Goal: Browse casually

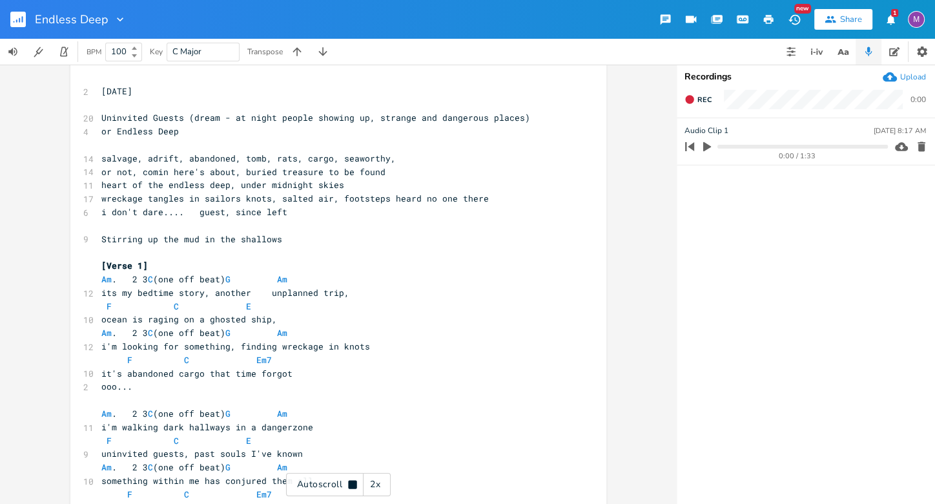
scroll to position [26, 0]
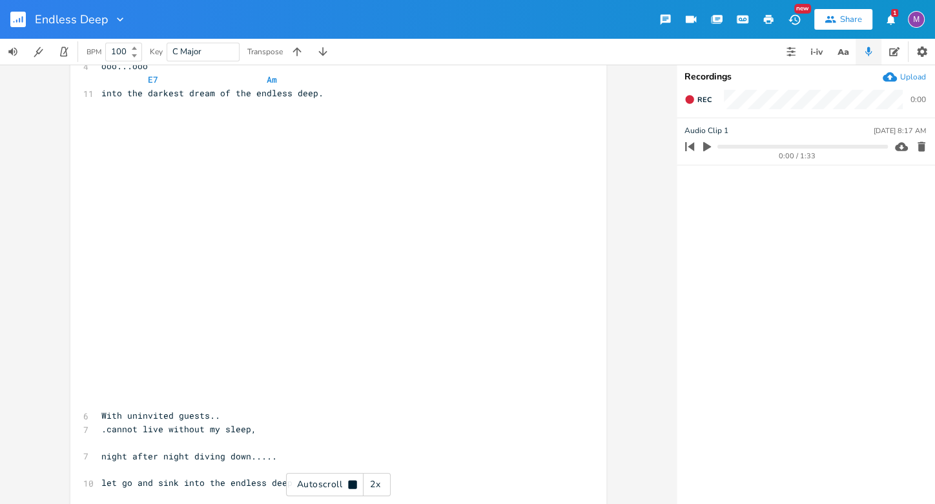
click at [19, 19] on icon "button" at bounding box center [19, 20] width 1 height 5
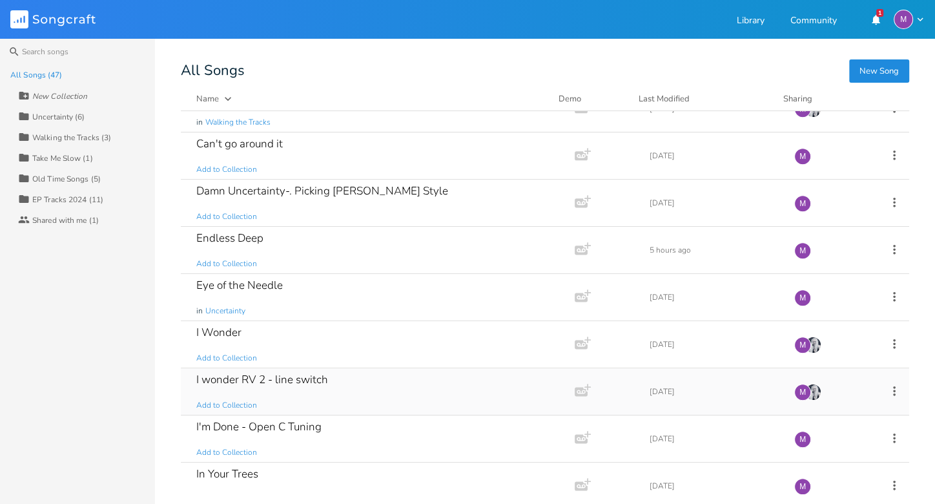
scroll to position [1030, 0]
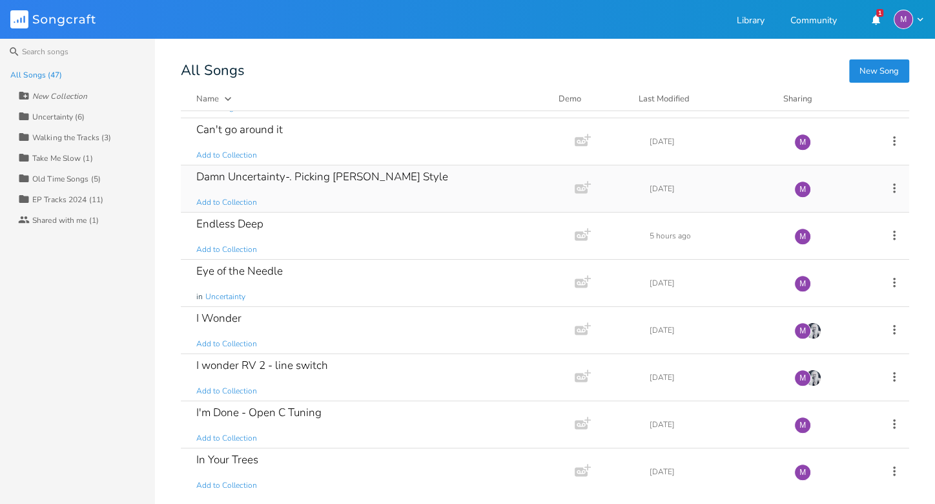
click at [386, 178] on div "Damn Uncertainty-. Picking [PERSON_NAME] Style Add to Collection" at bounding box center [375, 188] width 358 height 46
